Goal: Task Accomplishment & Management: Complete application form

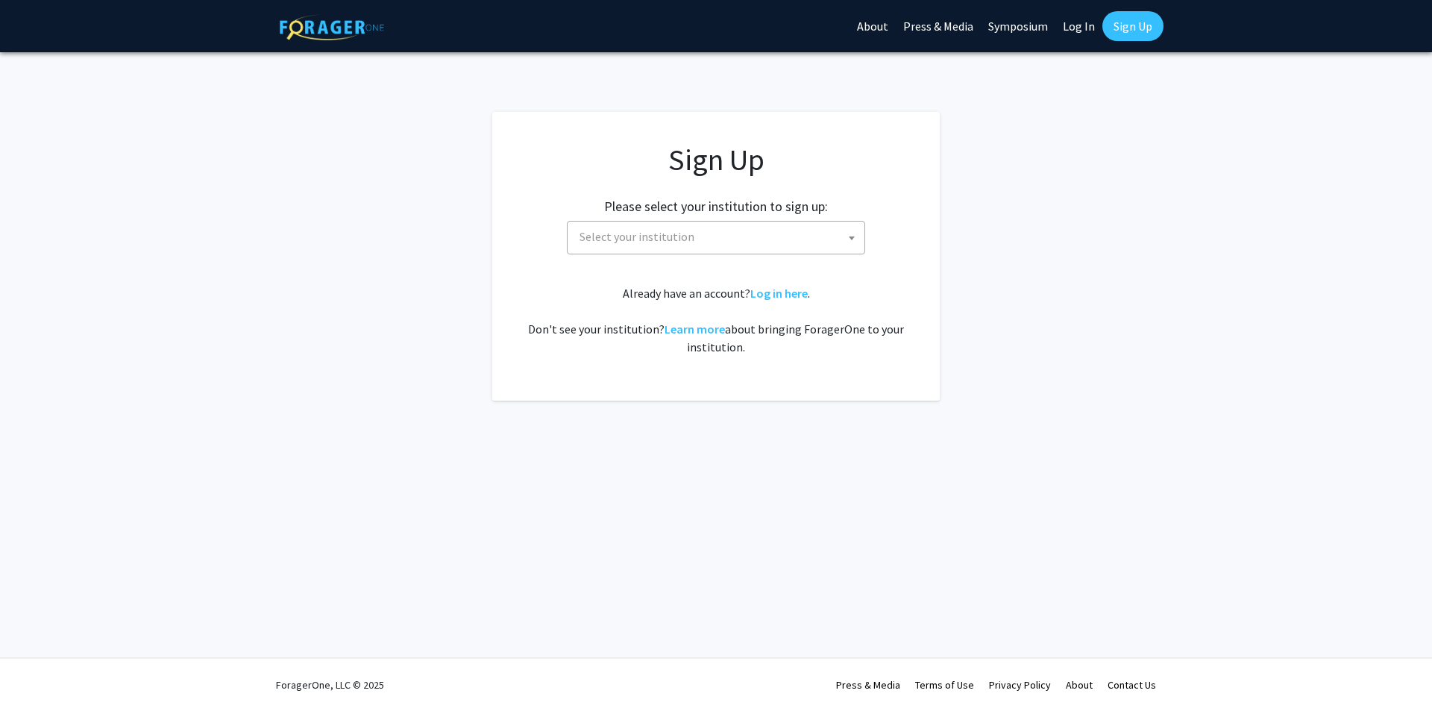
click at [739, 226] on span "Select your institution" at bounding box center [718, 236] width 291 height 31
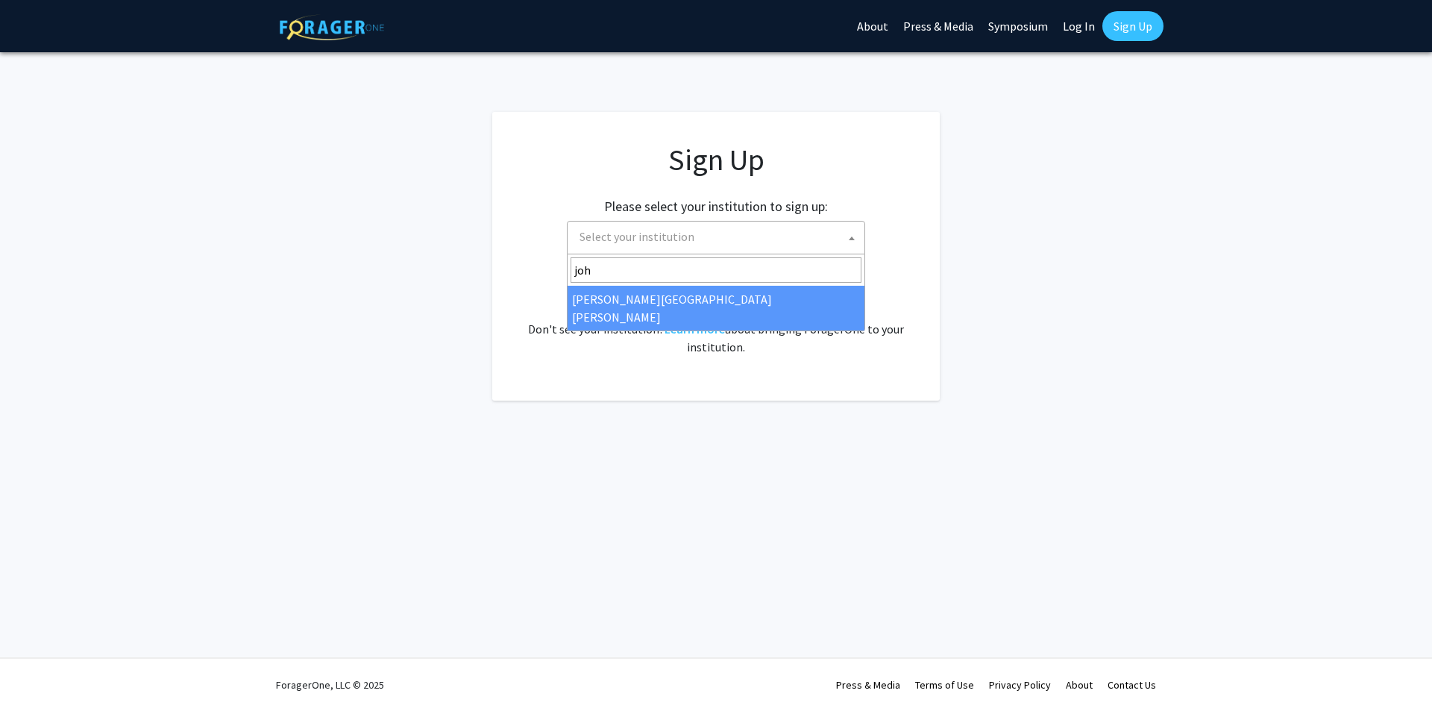
type input "john"
select select "1"
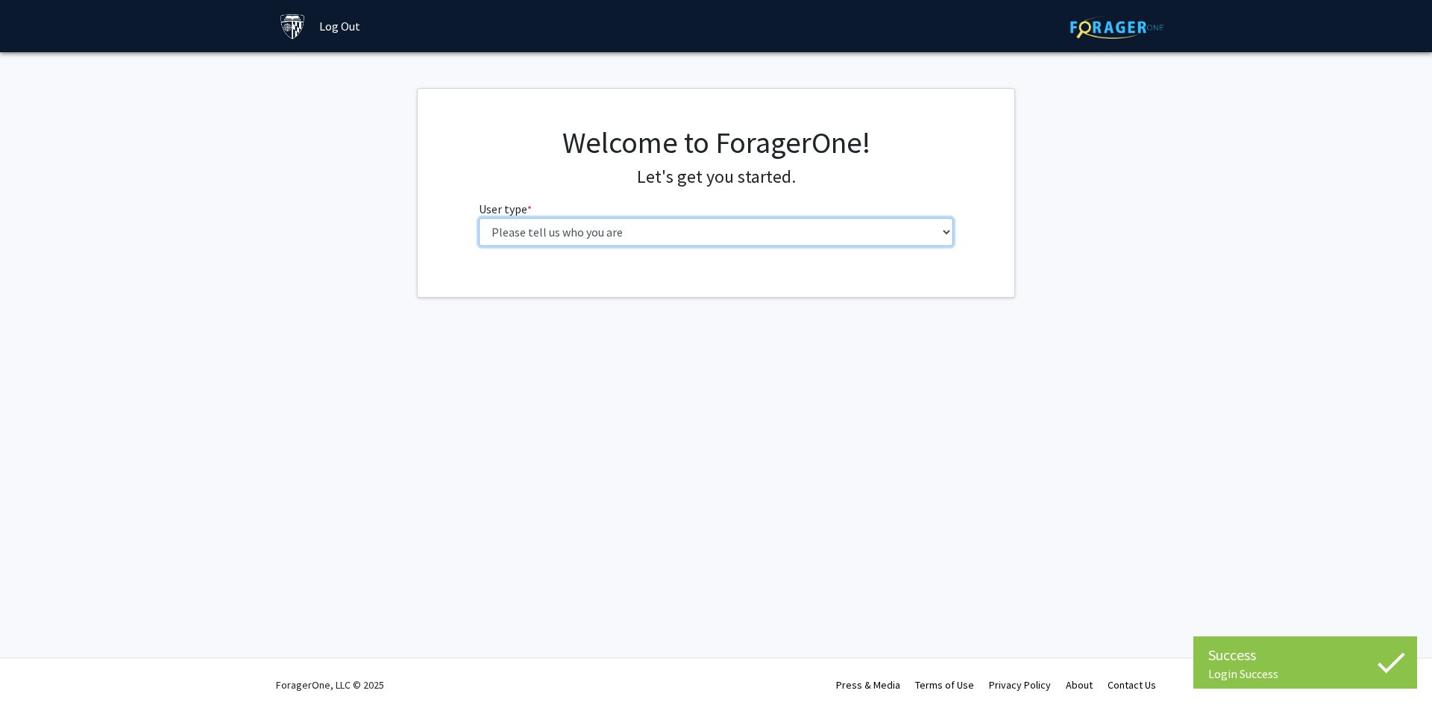
click at [624, 232] on select "Please tell us who you are Undergraduate Student Master's Student Doctoral Cand…" at bounding box center [716, 232] width 475 height 28
select select "1: undergrad"
click at [479, 218] on select "Please tell us who you are Undergraduate Student Master's Student Doctoral Cand…" at bounding box center [716, 232] width 475 height 28
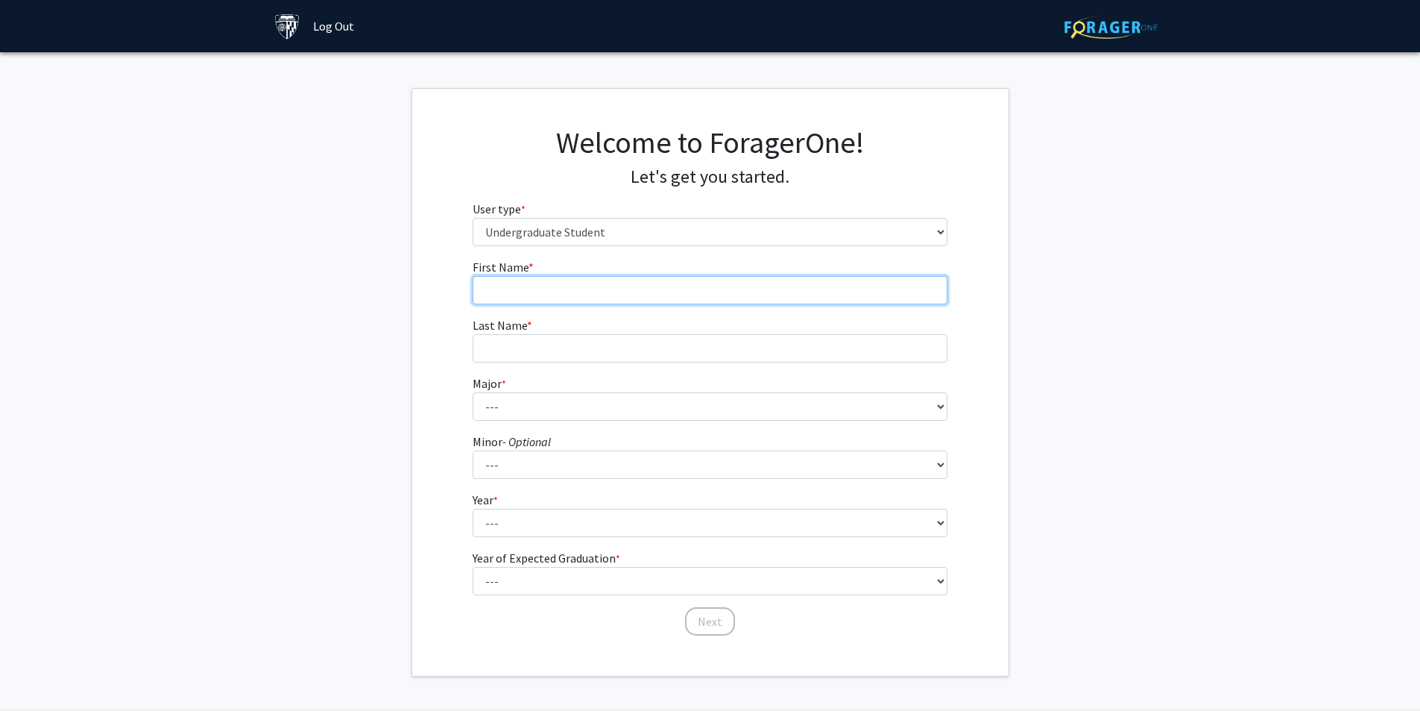
click at [631, 284] on input "First Name * required" at bounding box center [710, 290] width 475 height 28
type input "[PERSON_NAME]"
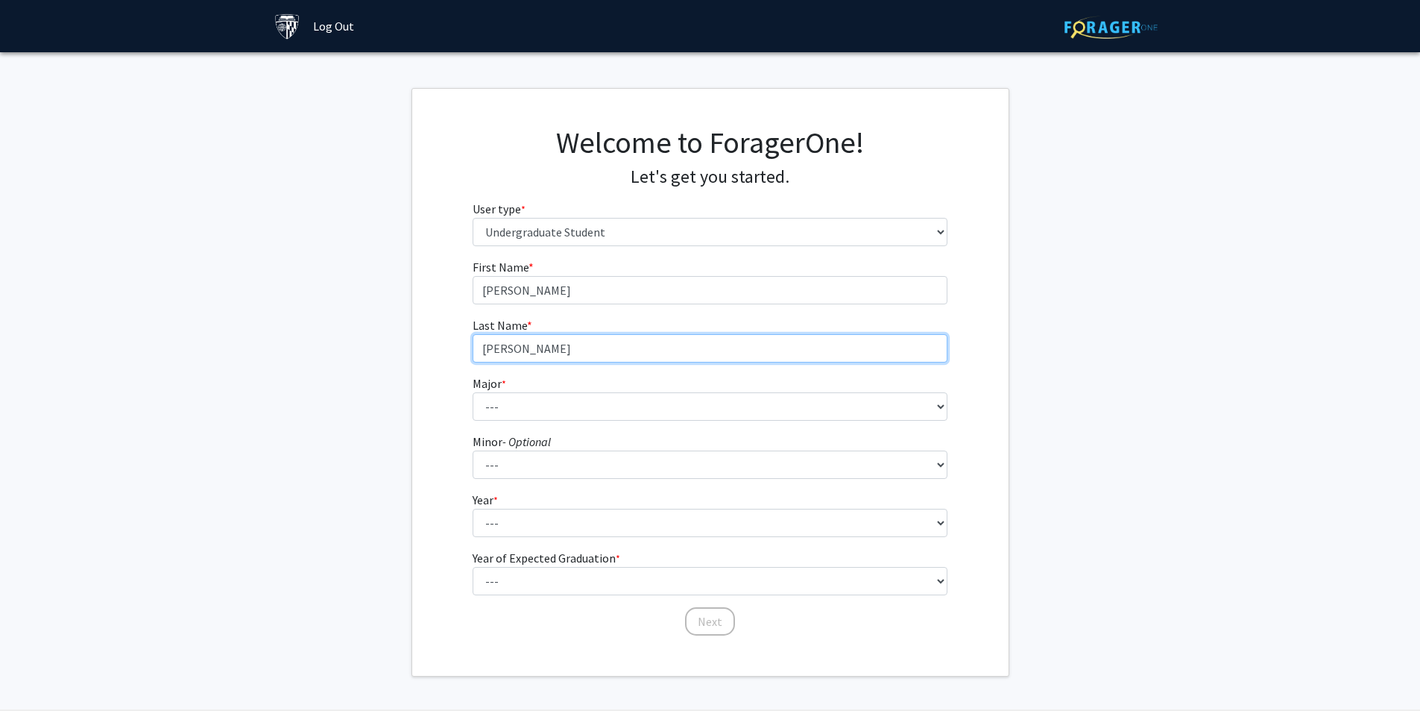
type input "[PERSON_NAME]"
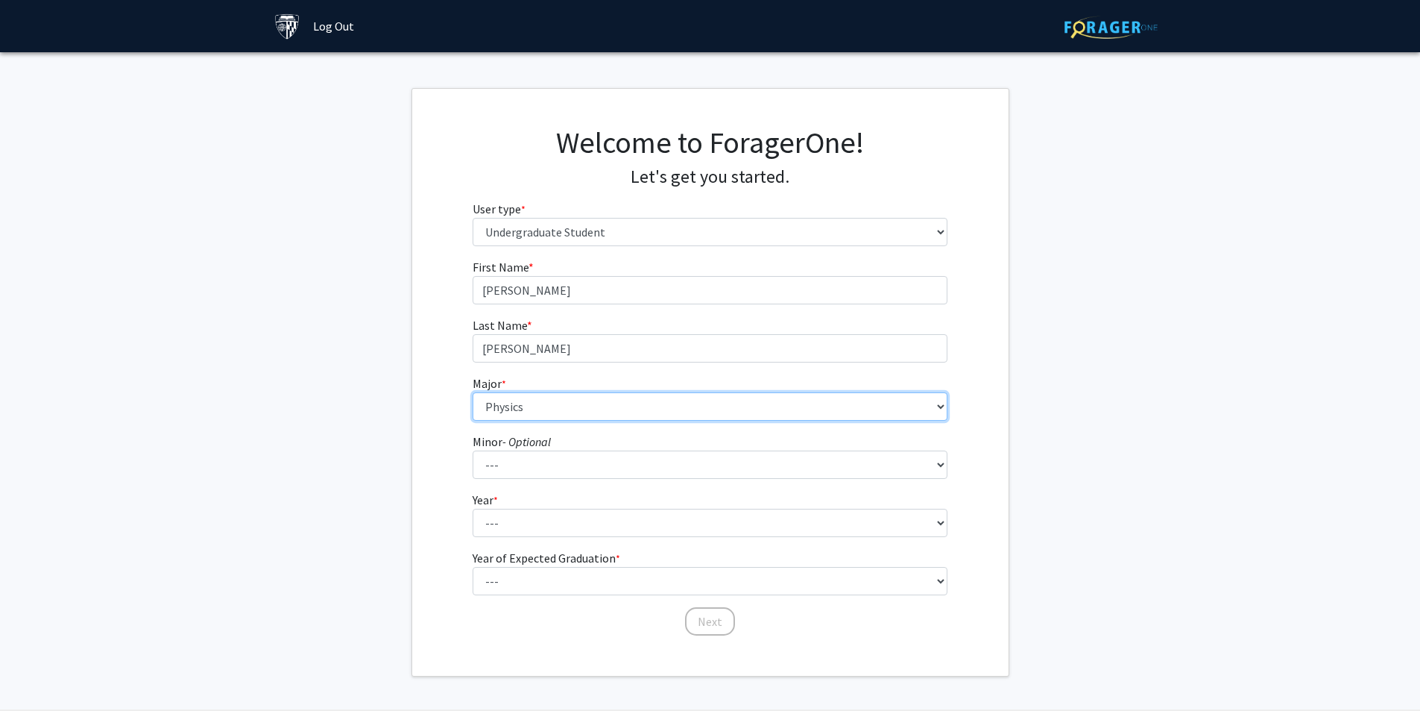
click at [603, 403] on select "--- Africana Studies Anthropology Applied Mathematics & Statistics Archaeology …" at bounding box center [710, 406] width 475 height 28
select select "40: 54"
click at [473, 392] on select "--- Africana Studies Anthropology Applied Mathematics & Statistics Archaeology …" at bounding box center [710, 406] width 475 height 28
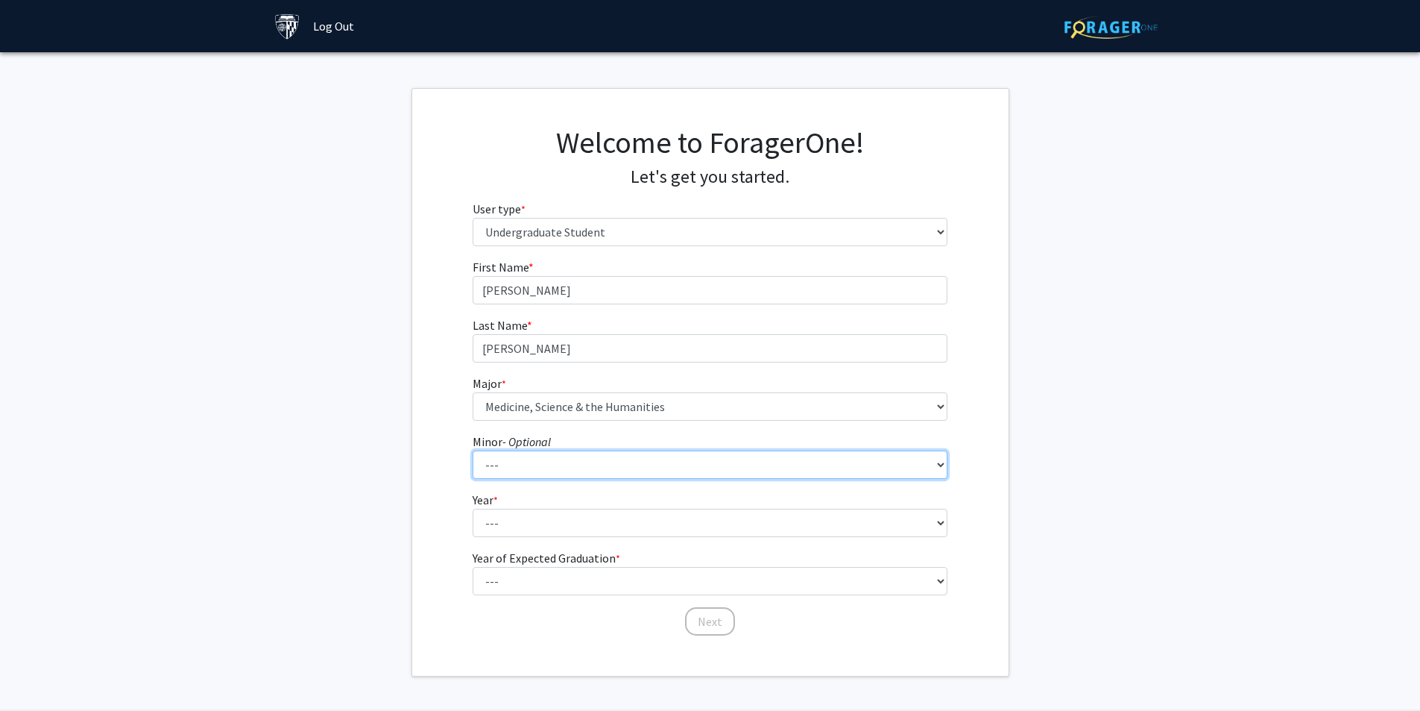
click at [607, 464] on select "--- Accounting and Financial Management Africana Studies Anthropology Applied M…" at bounding box center [710, 464] width 475 height 28
click at [444, 423] on div "First Name * required [PERSON_NAME] Last Name * required [PERSON_NAME] * requir…" at bounding box center [710, 447] width 597 height 379
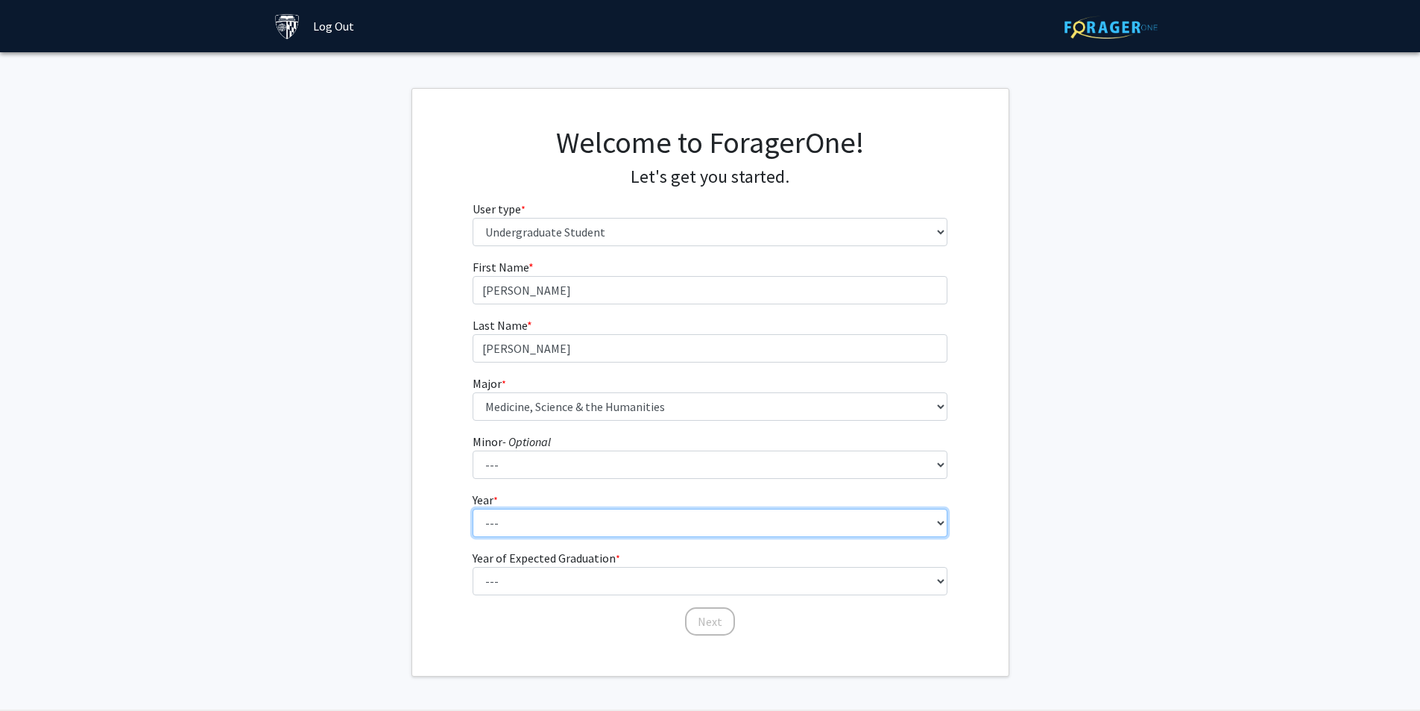
click at [512, 527] on select "--- First-year Sophomore Junior Senior Postbaccalaureate Certificate" at bounding box center [710, 523] width 475 height 28
select select "1: first-year"
click at [473, 509] on select "--- First-year Sophomore Junior Senior Postbaccalaureate Certificate" at bounding box center [710, 523] width 475 height 28
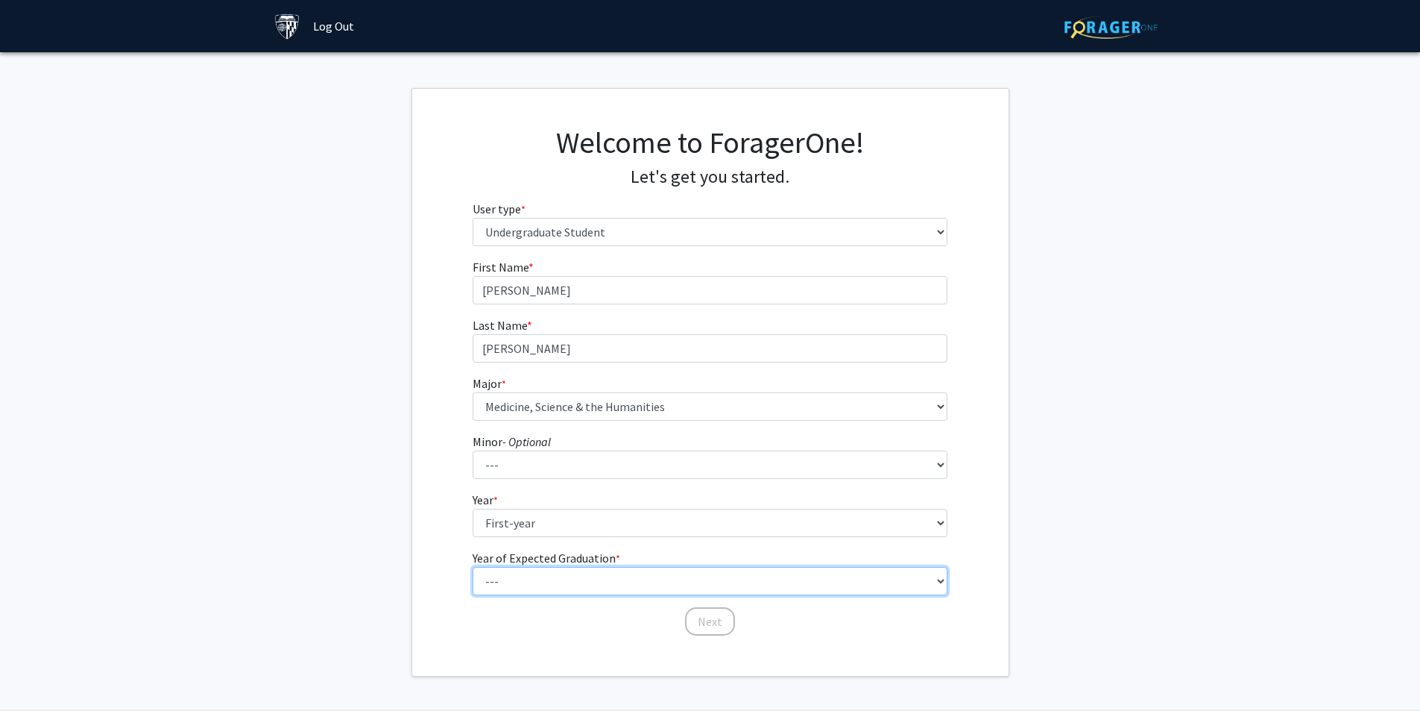
click at [538, 573] on select "--- 2025 2026 2027 2028 2029 2030 2031 2032 2033 2034" at bounding box center [710, 581] width 475 height 28
click at [428, 544] on div "First Name * required [PERSON_NAME] Last Name * required [PERSON_NAME] * requir…" at bounding box center [710, 447] width 597 height 379
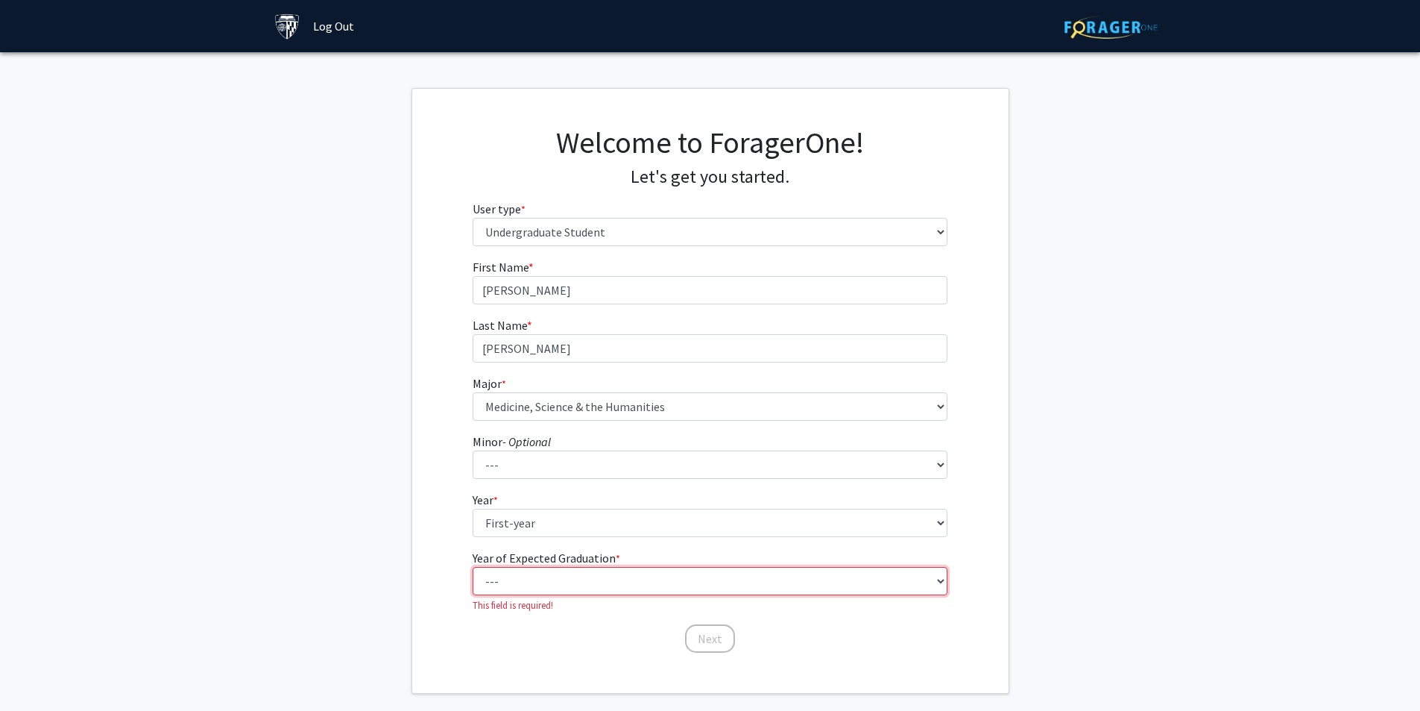
click at [514, 582] on select "--- 2025 2026 2027 2028 2029 2030 2031 2032 2033 2034" at bounding box center [710, 581] width 475 height 28
select select "4: 2028"
click at [473, 567] on select "--- 2025 2026 2027 2028 2029 2030 2031 2032 2033 2034" at bounding box center [710, 581] width 475 height 28
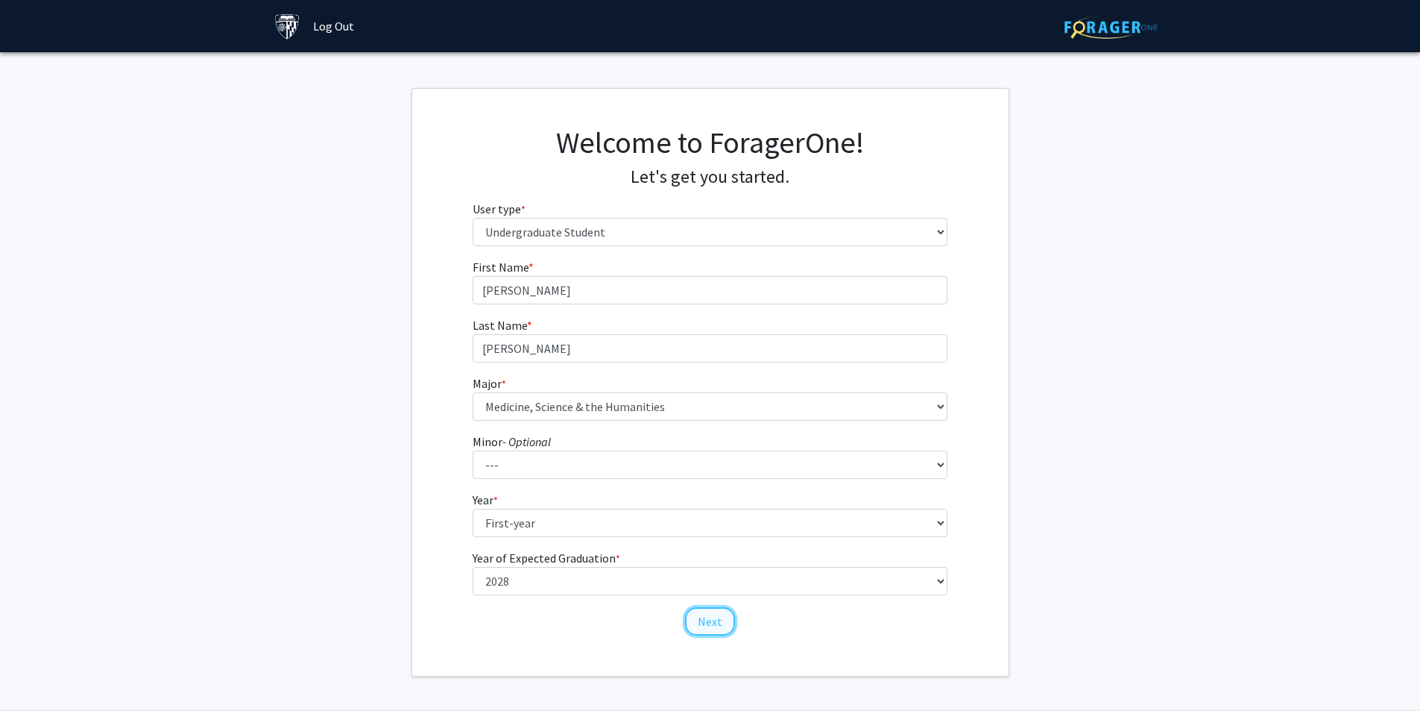
click at [695, 620] on button "Next" at bounding box center [710, 621] width 50 height 28
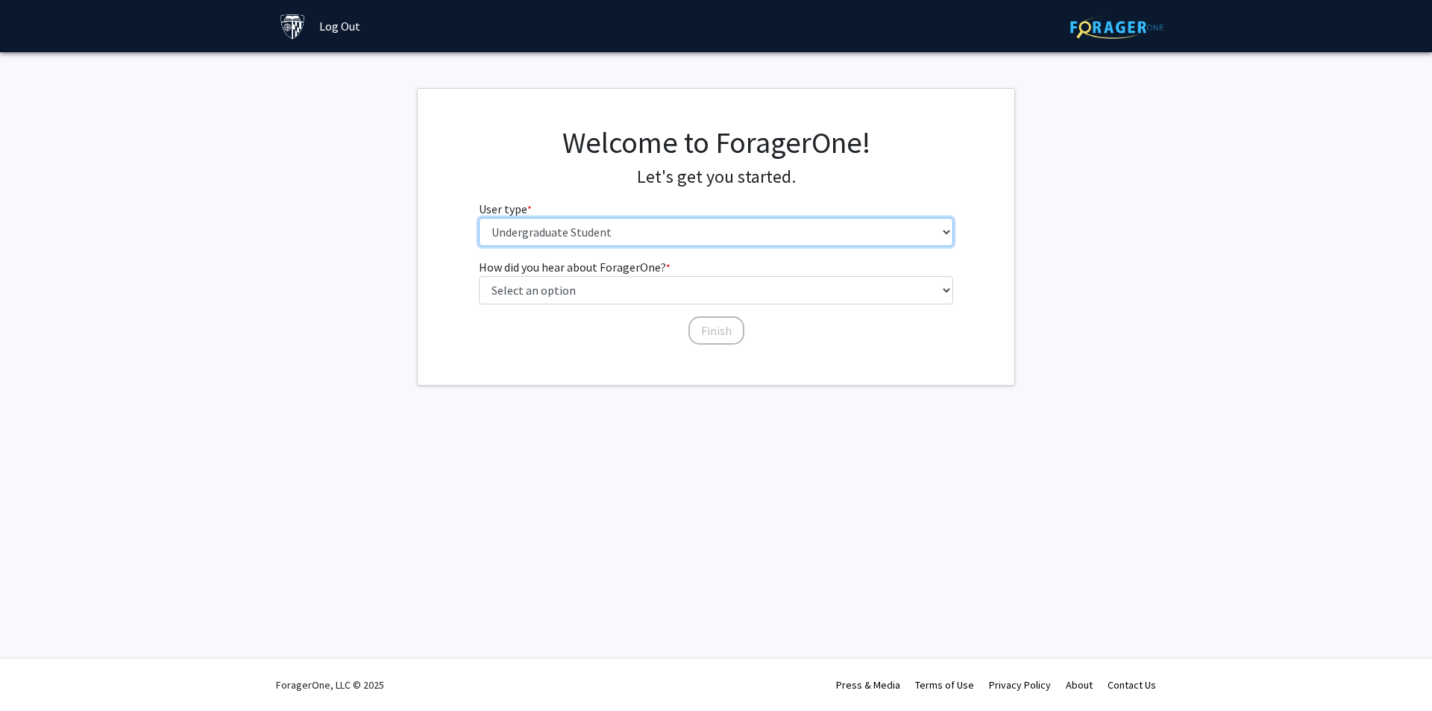
click at [584, 245] on select "Please tell us who you are Undergraduate Student Master's Student Doctoral Cand…" at bounding box center [716, 232] width 475 height 28
drag, startPoint x: 580, startPoint y: 241, endPoint x: 573, endPoint y: 250, distance: 11.6
click at [579, 242] on select "Please tell us who you are Undergraduate Student Master's Student Doctoral Cand…" at bounding box center [716, 232] width 475 height 28
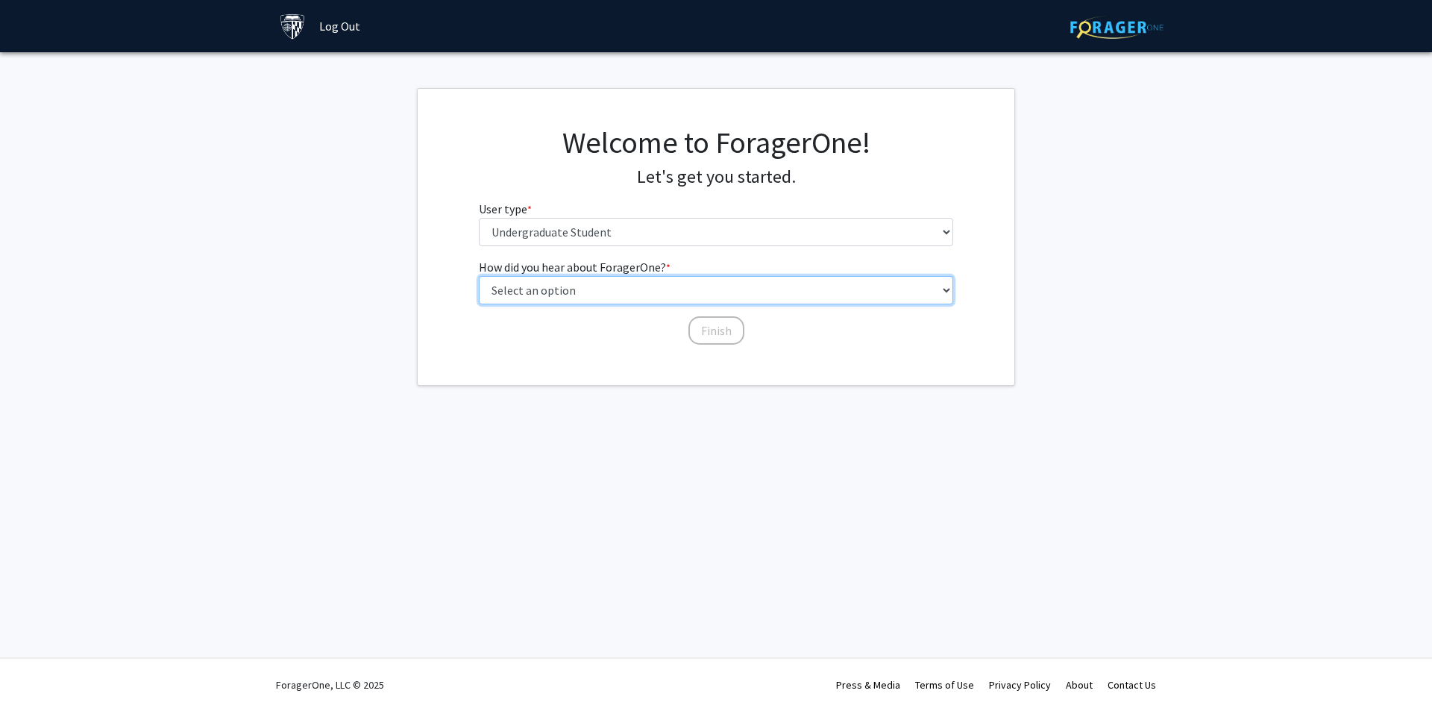
click at [571, 298] on select "Select an option Peer/student recommendation Faculty/staff recommendation Unive…" at bounding box center [716, 290] width 475 height 28
select select "2: faculty_recommendation"
click at [479, 276] on select "Select an option Peer/student recommendation Faculty/staff recommendation Unive…" at bounding box center [716, 290] width 475 height 28
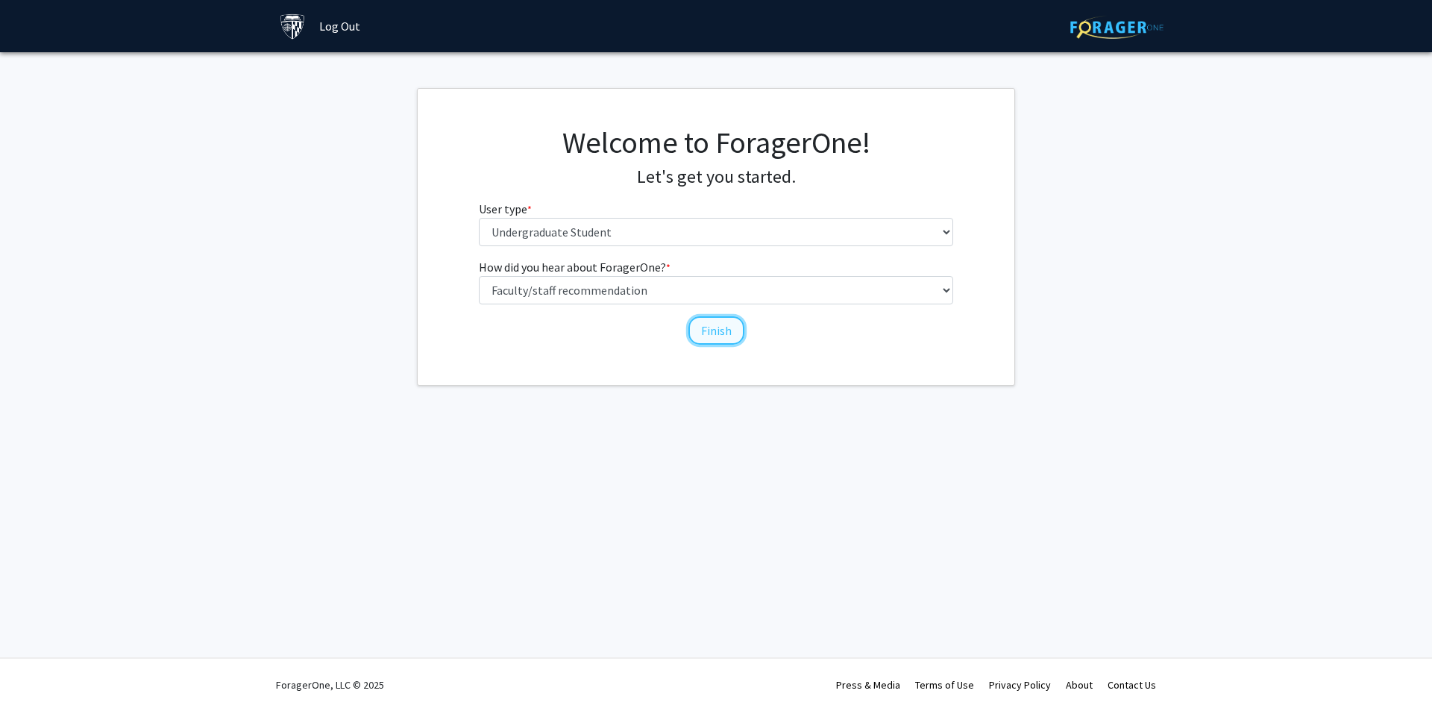
click at [729, 330] on button "Finish" at bounding box center [716, 330] width 56 height 28
